Goal: Find specific fact: Find contact information

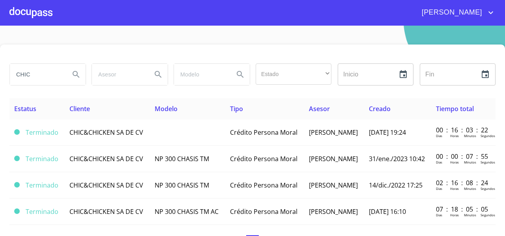
click at [34, 18] on div at bounding box center [30, 12] width 43 height 25
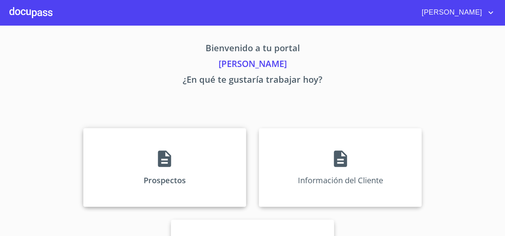
click at [101, 144] on div "Prospectos" at bounding box center [164, 167] width 163 height 79
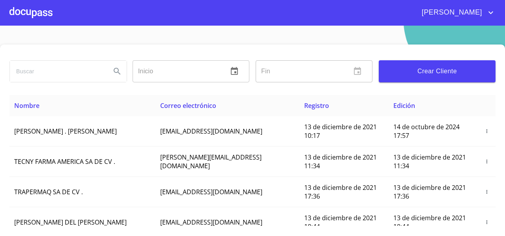
click at [27, 68] on input "search" at bounding box center [57, 71] width 95 height 21
type input "[PERSON_NAME]"
click at [115, 68] on icon "Search" at bounding box center [117, 71] width 7 height 7
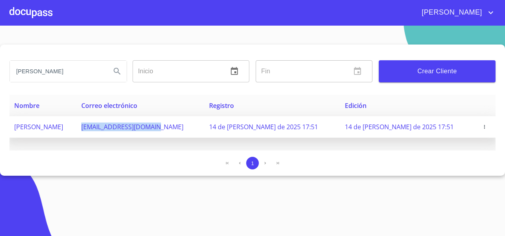
drag, startPoint x: 124, startPoint y: 130, endPoint x: 212, endPoint y: 131, distance: 88.0
click at [204, 131] on td "[EMAIL_ADDRESS][DOMAIN_NAME]" at bounding box center [141, 127] width 128 height 22
copy span "[EMAIL_ADDRESS][DOMAIN_NAME]"
